Goal: Check status

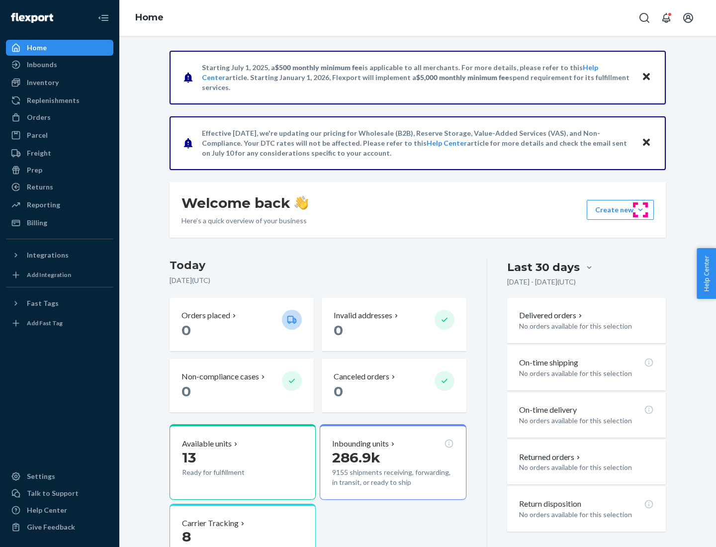
click at [641, 210] on button "Create new Create new inbound Create new order Create new product" at bounding box center [620, 210] width 67 height 20
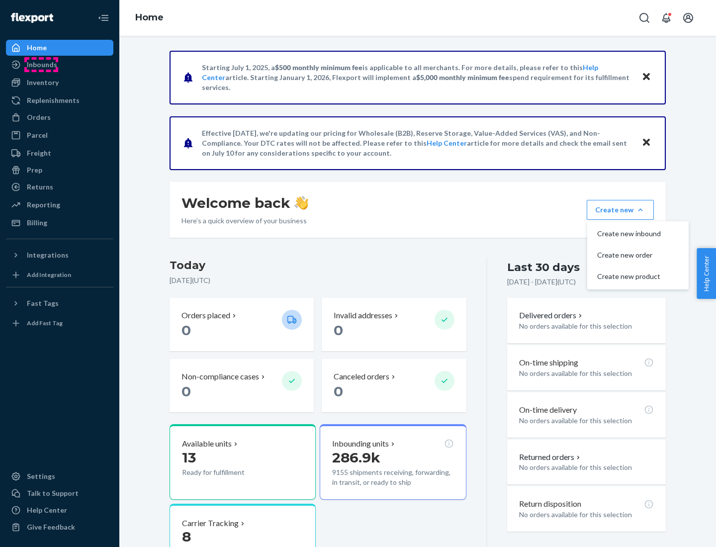
click at [41, 65] on div "Inbounds" at bounding box center [42, 65] width 30 height 10
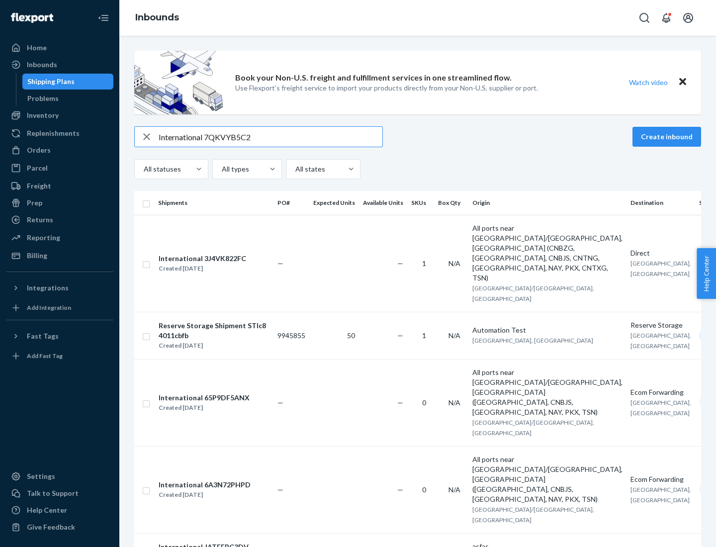
type input "International 7QKVYB5C29"
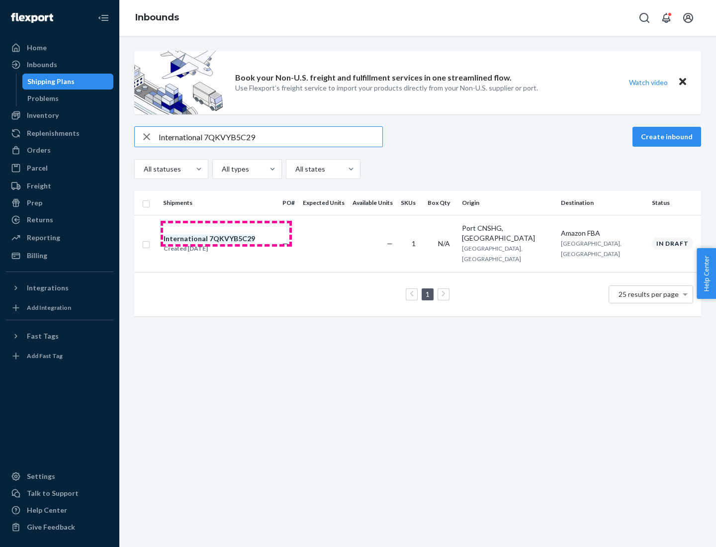
click at [226, 244] on div "Created [DATE]" at bounding box center [210, 249] width 92 height 10
